Goal: Find specific page/section: Find specific page/section

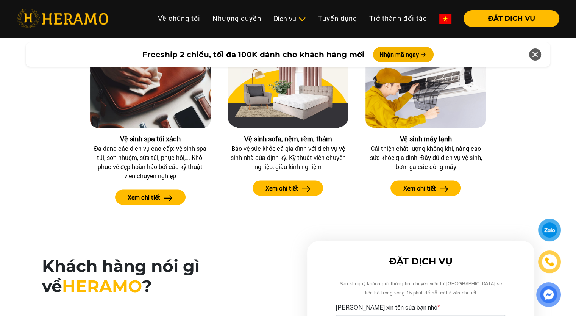
scroll to position [833, 0]
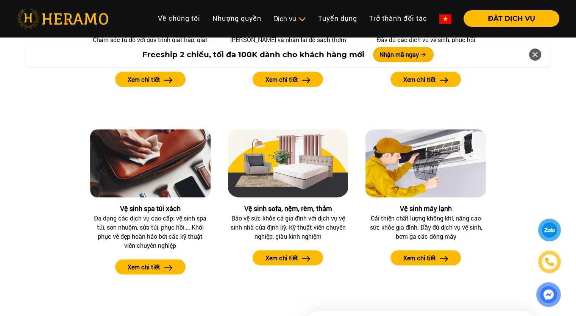
click at [518, 150] on div "Các dịch vụ tại [GEOGRAPHIC_DATA] Đặt ngay dịch vụ tại website, mobile app hoặc…" at bounding box center [288, 81] width 564 height 413
click at [548, 234] on div at bounding box center [550, 229] width 16 height 15
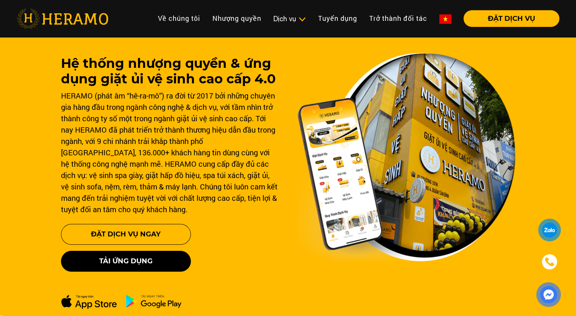
scroll to position [0, 0]
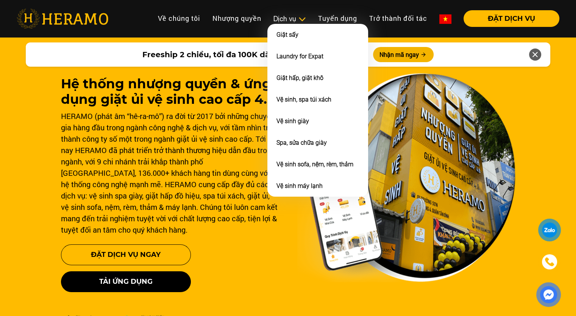
click at [298, 22] on img at bounding box center [302, 20] width 8 height 8
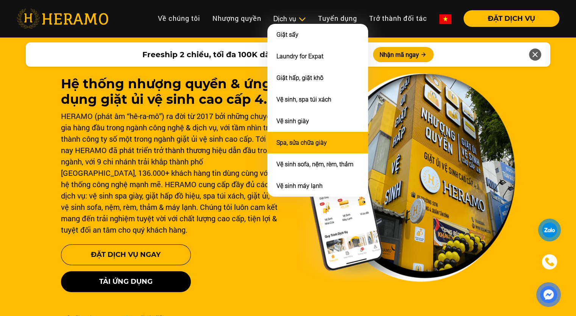
click at [306, 140] on link "Spa, sửa chữa giày" at bounding box center [301, 142] width 50 height 7
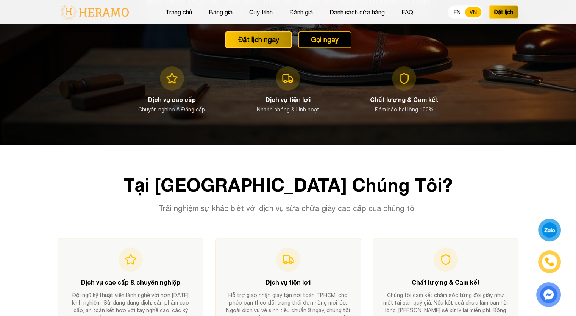
scroll to position [303, 0]
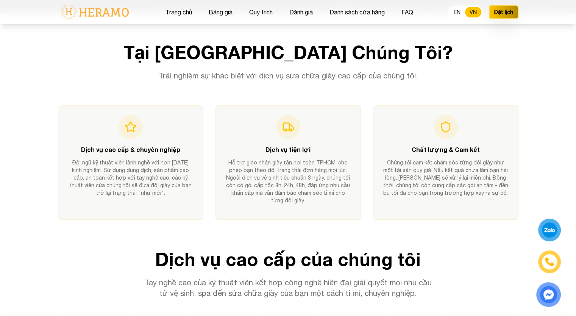
click at [552, 260] on img at bounding box center [549, 261] width 11 height 11
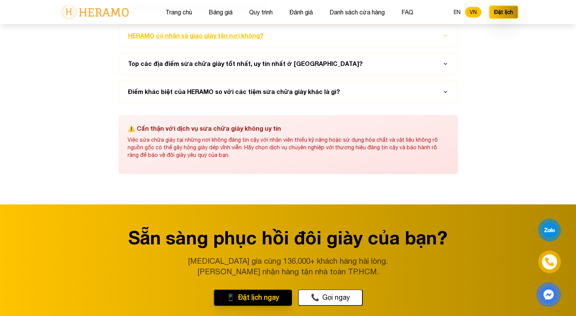
scroll to position [3671, 0]
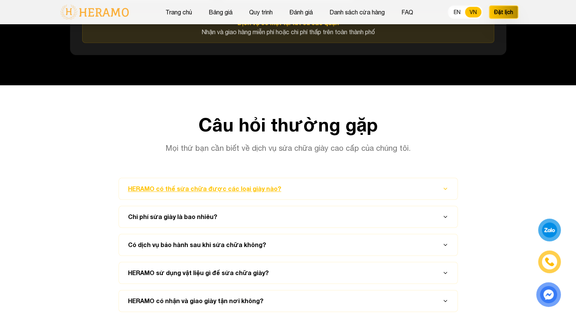
click at [223, 184] on button "HERAMO có thể sửa chữa được các loại giày nào?" at bounding box center [288, 188] width 320 height 21
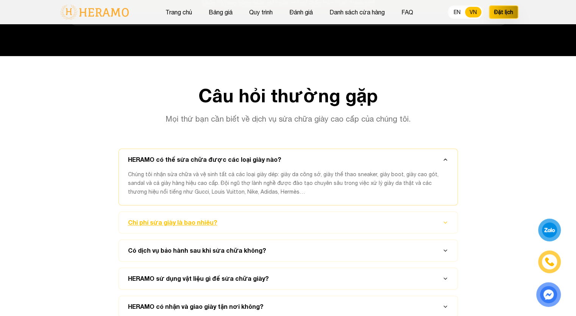
scroll to position [3785, 0]
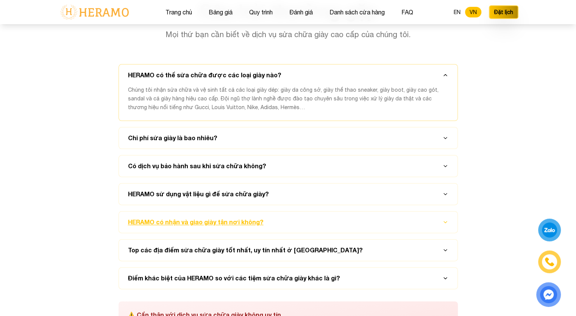
click at [218, 212] on button "HERAMO có nhận và giao giày tận nơi không?" at bounding box center [288, 221] width 320 height 21
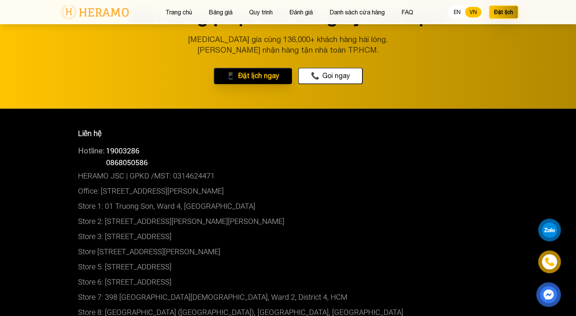
scroll to position [4239, 0]
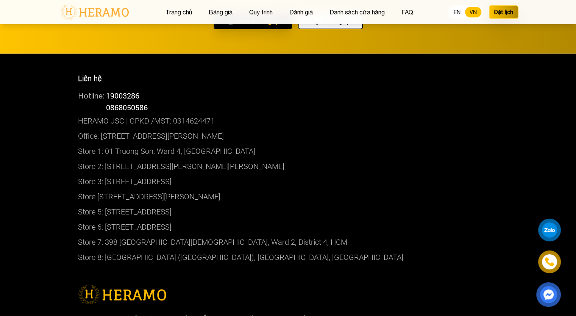
drag, startPoint x: 304, startPoint y: 153, endPoint x: 78, endPoint y: 148, distance: 226.4
click at [78, 158] on p "Store 2: [STREET_ADDRESS][PERSON_NAME][PERSON_NAME]" at bounding box center [288, 165] width 420 height 15
copy p "Store 2: [STREET_ADDRESS][PERSON_NAME][PERSON_NAME]"
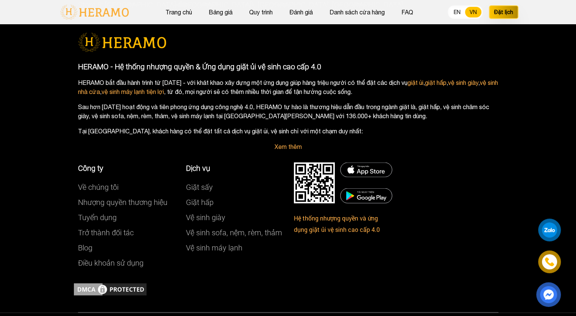
scroll to position [4504, 0]
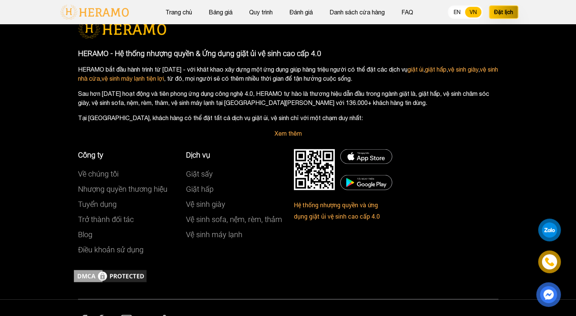
drag, startPoint x: 26, startPoint y: 140, endPoint x: 31, endPoint y: 136, distance: 6.5
click at [26, 140] on div "Liên hệ Hotline: 19003286 Hotline: 0868050586 HERAMO JSC | GPKD /MST: 031462447…" at bounding box center [288, 43] width 576 height 511
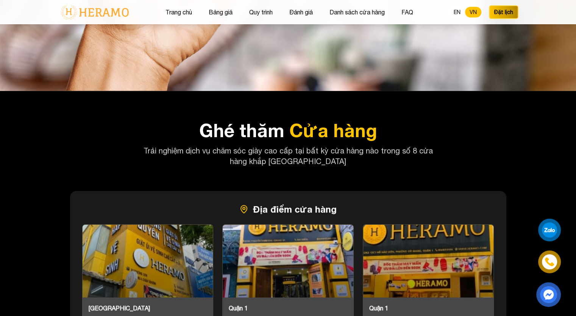
scroll to position [3217, 0]
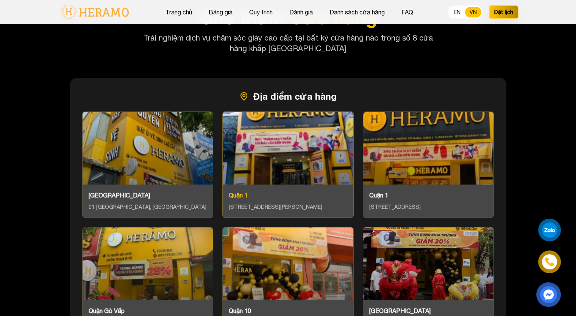
click at [241, 154] on div at bounding box center [288, 148] width 131 height 73
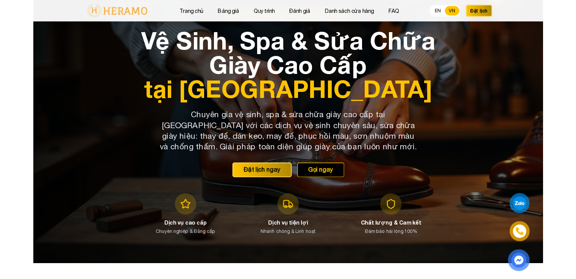
scroll to position [0, 0]
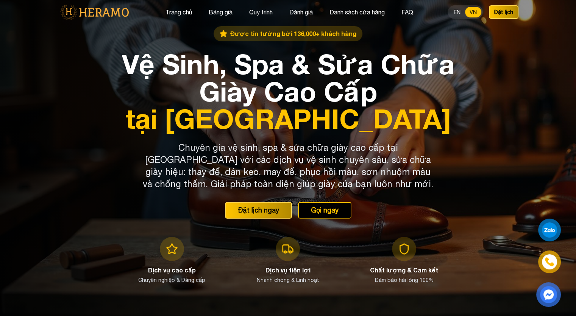
drag, startPoint x: 537, startPoint y: 78, endPoint x: 545, endPoint y: 95, distance: 18.8
click at [545, 95] on div at bounding box center [288, 158] width 576 height 316
click at [457, 12] on button "EN" at bounding box center [457, 12] width 16 height 11
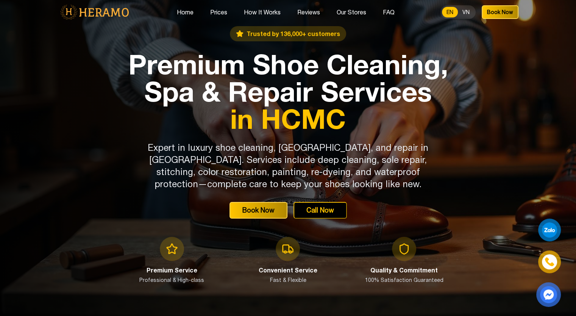
click at [487, 55] on div at bounding box center [288, 158] width 576 height 316
click at [180, 12] on button "Home" at bounding box center [184, 12] width 21 height 10
click at [177, 15] on button "Home" at bounding box center [184, 12] width 21 height 10
click at [191, 14] on button "Home" at bounding box center [184, 12] width 21 height 10
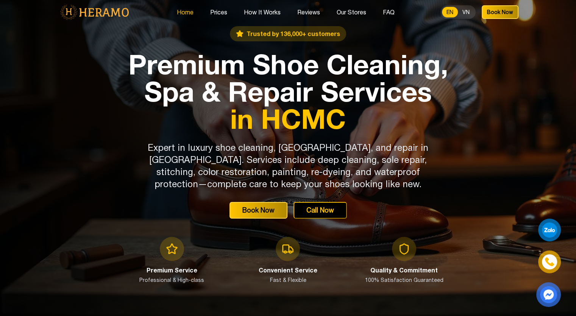
click at [191, 14] on button "Home" at bounding box center [184, 12] width 21 height 10
click at [120, 12] on img at bounding box center [94, 12] width 73 height 16
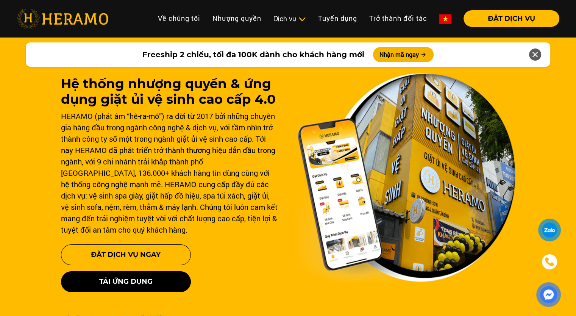
click at [273, 264] on div "Hệ thống nhượng quyền & ứng dụng giặt ủi vệ sinh cao cấp 4.0 HERAMO (phát âm “h…" at bounding box center [170, 214] width 218 height 276
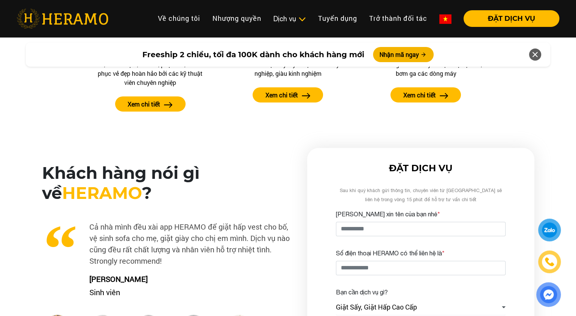
scroll to position [4008, 0]
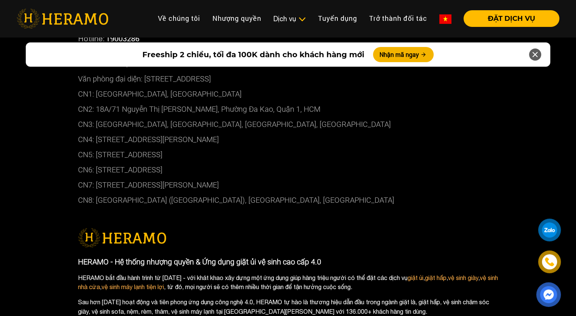
click at [249, 162] on p "CN6: [STREET_ADDRESS]" at bounding box center [288, 169] width 420 height 15
click at [310, 117] on p "CN3: [GEOGRAPHIC_DATA], [GEOGRAPHIC_DATA], [GEOGRAPHIC_DATA], [GEOGRAPHIC_DATA]" at bounding box center [288, 124] width 420 height 15
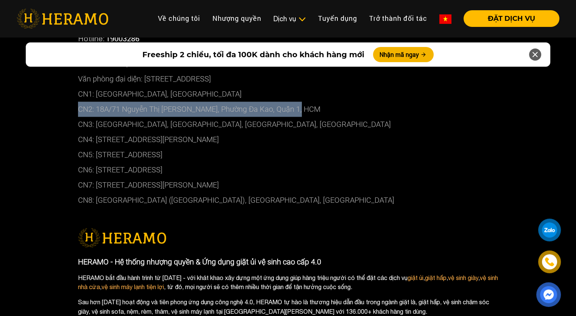
copy p "CN2: 18A/71 Nguyễn Thị [PERSON_NAME], Phường Đa Kao, Quận 1, HCM"
drag, startPoint x: 314, startPoint y: 85, endPoint x: 72, endPoint y: 86, distance: 242.6
click at [72, 86] on div "Liên hệ Hotline: 19003286 Hotline: 0868050586 HERAMO JSC | GPKD /MST: 031462447…" at bounding box center [288, 246] width 576 height 522
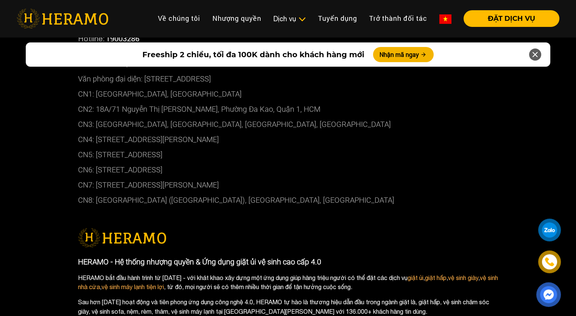
click at [14, 159] on div "Liên hệ Hotline: 19003286 Hotline: 0868050586 HERAMO JSC | GPKD /MST: 031462447…" at bounding box center [288, 246] width 576 height 522
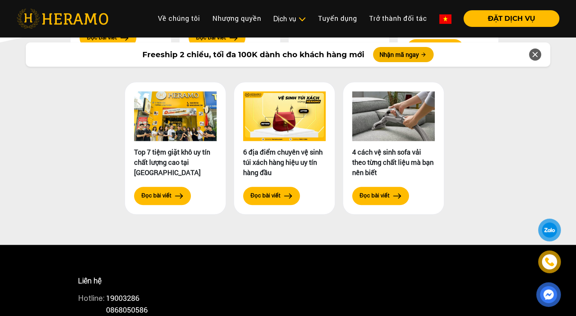
scroll to position [3819, 0]
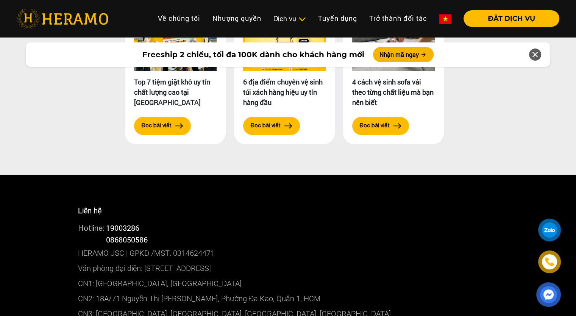
click at [436, 19] on link at bounding box center [445, 18] width 24 height 17
click at [439, 19] on img at bounding box center [445, 18] width 12 height 9
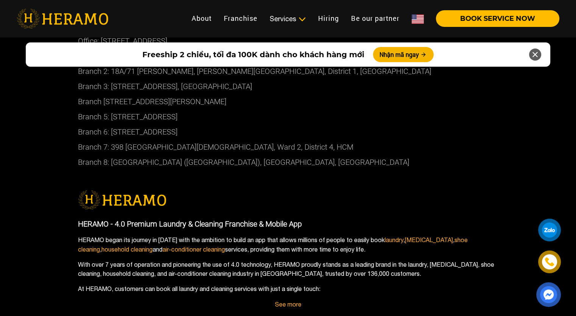
scroll to position [3991, 0]
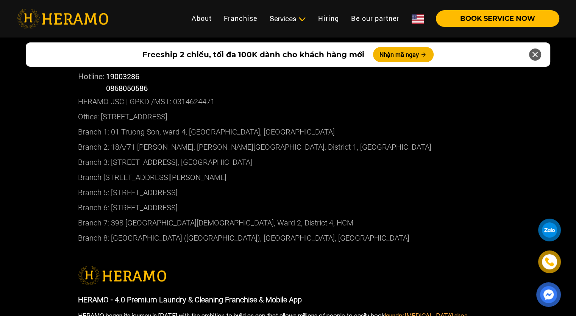
click at [296, 185] on p "Branch 5: 179B 3/2 street, Ward 11, District 10" at bounding box center [288, 192] width 420 height 15
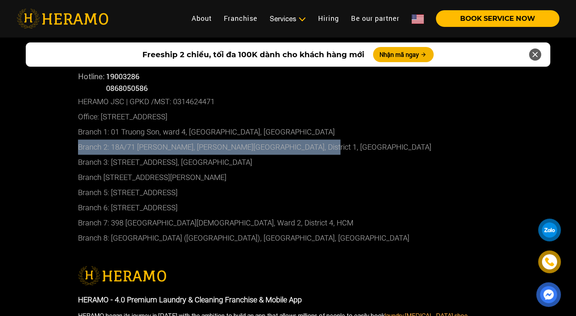
copy p "Branch 2: 18A/71 Nguyen Thi Minh Khai, Ward Da Kao, District 1, HCMC"
drag, startPoint x: 329, startPoint y: 125, endPoint x: 77, endPoint y: 124, distance: 252.1
click at [77, 124] on div "Contact Us Hotline: 19003286 Hotline: 0868050586 HERAMO JSC | GPKD /MST: 031462…" at bounding box center [287, 149] width 431 height 215
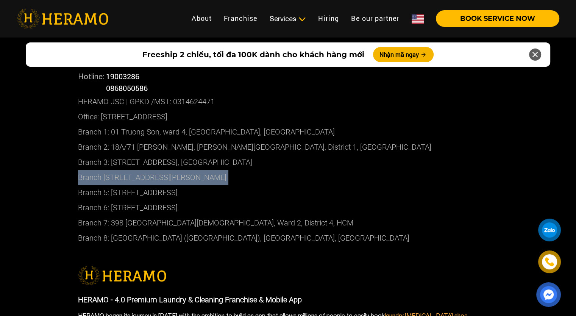
drag, startPoint x: 37, startPoint y: 164, endPoint x: 42, endPoint y: 175, distance: 12.2
click at [40, 165] on div "Contact Us Hotline: 19003286 Hotline: 0868050586 HERAMO JSC | GPKD /MST: 031462…" at bounding box center [288, 284] width 576 height 522
